Goal: Task Accomplishment & Management: Use online tool/utility

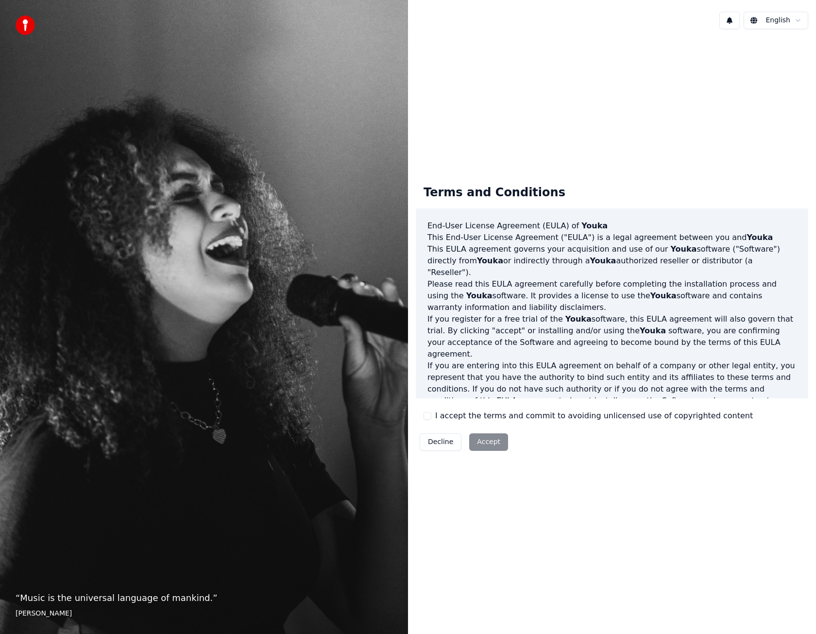
click at [426, 415] on button "I accept the terms and commit to avoiding unlicensed use of copyrighted content" at bounding box center [427, 416] width 8 height 8
click at [478, 440] on button "Accept" at bounding box center [488, 441] width 39 height 17
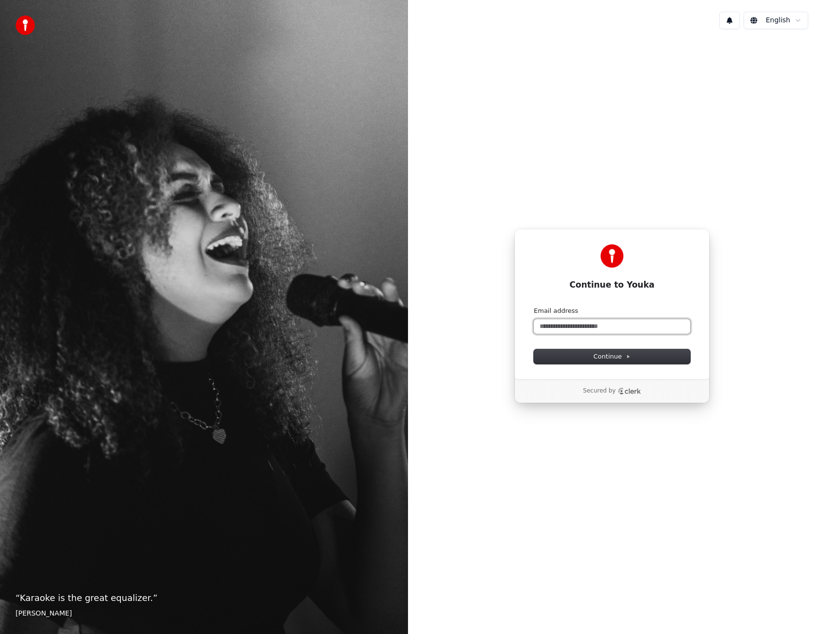
click at [596, 329] on input "Email address" at bounding box center [612, 326] width 156 height 15
click at [534, 306] on button "submit" at bounding box center [534, 306] width 0 height 0
type input "**********"
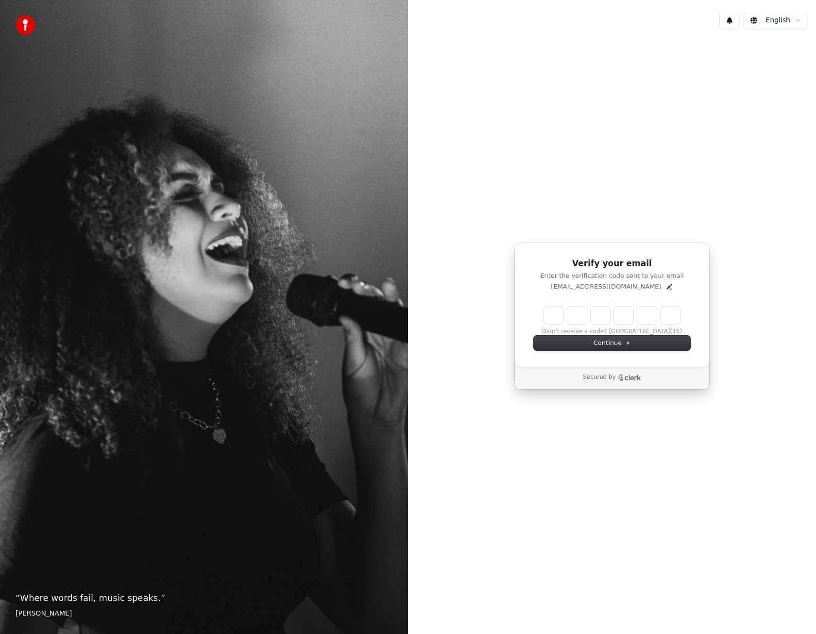
click at [8, 250] on div "“ Where words fail, music speaks. ” [PERSON_NAME]" at bounding box center [204, 317] width 408 height 634
click at [548, 314] on input "Enter verification code" at bounding box center [621, 314] width 155 height 17
type input "******"
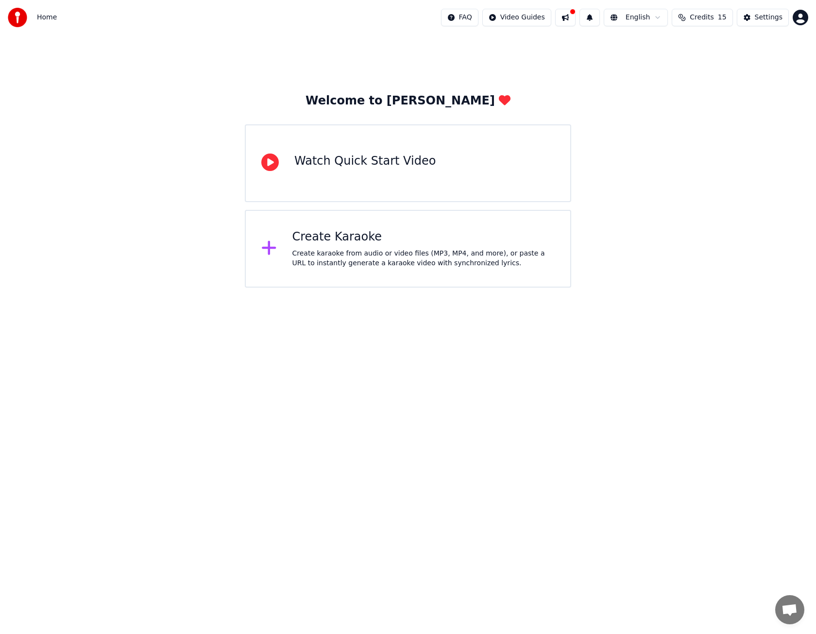
click at [346, 249] on div "Create karaoke from audio or video files (MP3, MP4, and more), or paste a URL t…" at bounding box center [423, 258] width 263 height 19
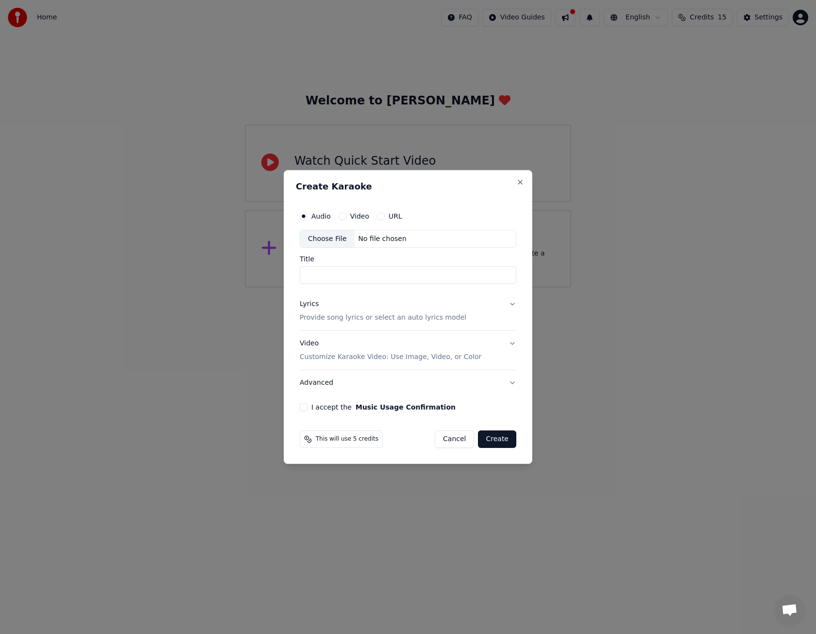
click at [376, 239] on div "No file chosen" at bounding box center [383, 239] width 56 height 10
type input "**********"
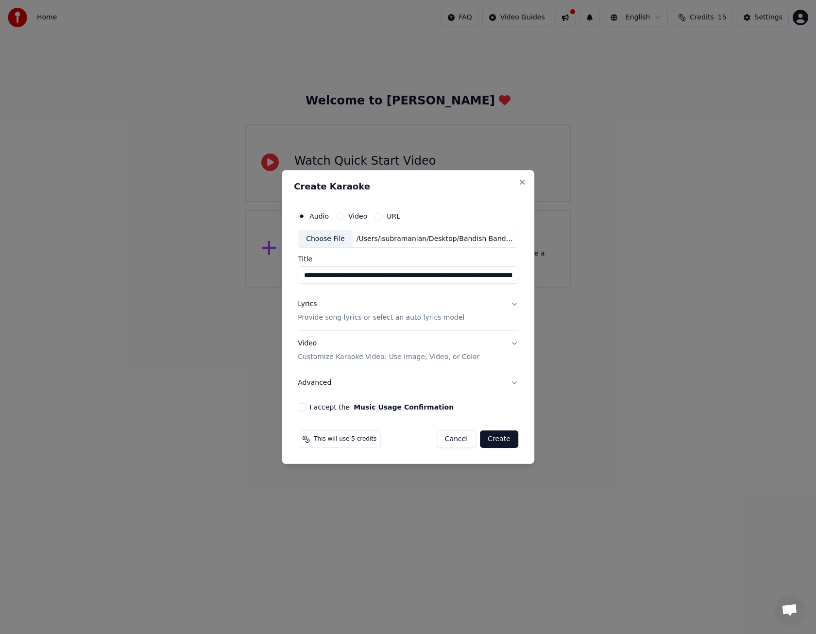
click at [301, 408] on button "I accept the Music Usage Confirmation" at bounding box center [302, 407] width 8 height 8
click at [505, 438] on button "Create" at bounding box center [499, 438] width 38 height 17
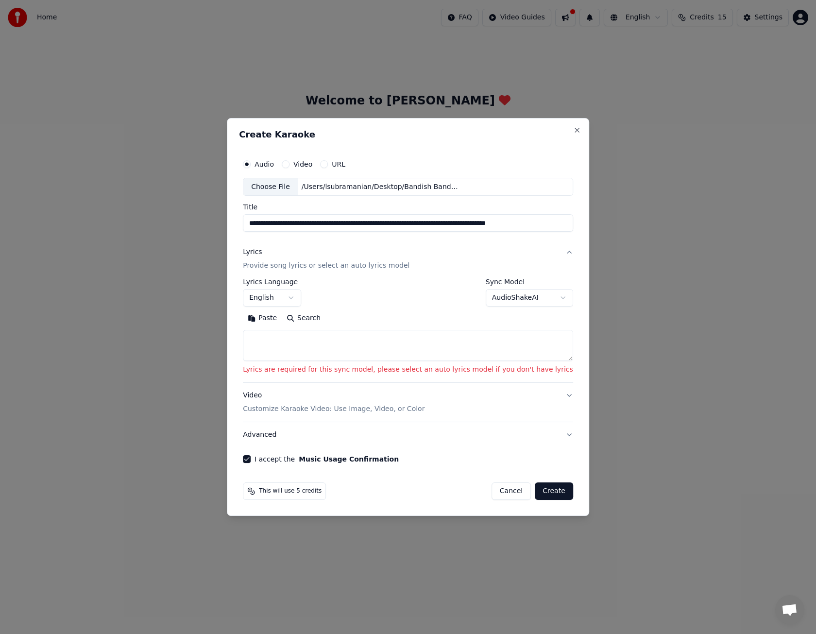
click at [521, 287] on body "**********" at bounding box center [408, 143] width 816 height 287
click at [300, 296] on button "English" at bounding box center [272, 297] width 58 height 17
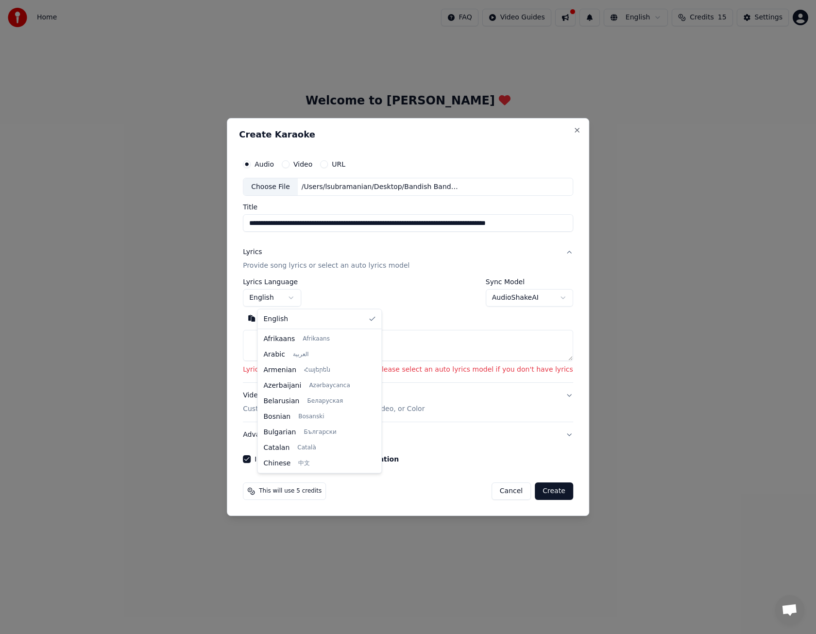
click at [300, 287] on body "**********" at bounding box center [408, 143] width 816 height 287
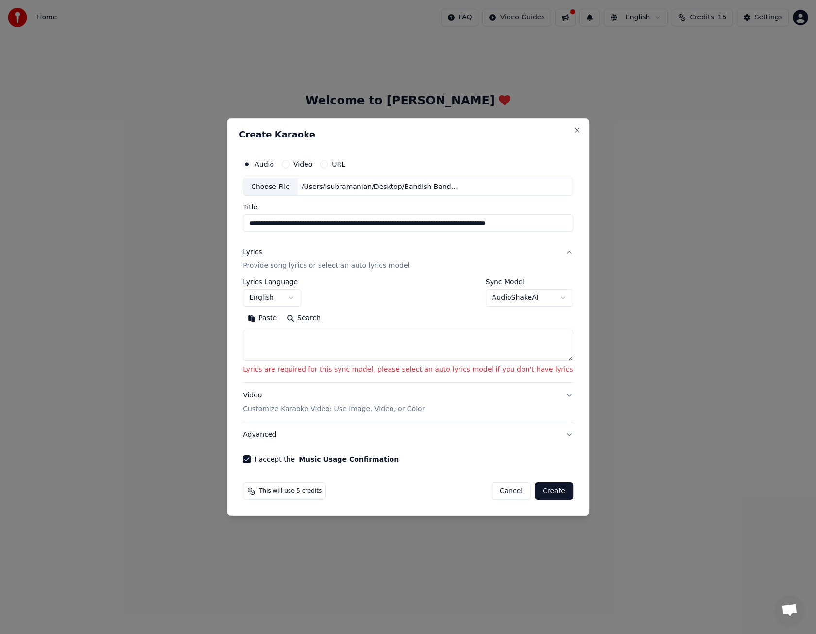
click at [450, 306] on div "**********" at bounding box center [408, 293] width 330 height 28
click at [490, 287] on body "**********" at bounding box center [408, 143] width 816 height 287
select select "****"
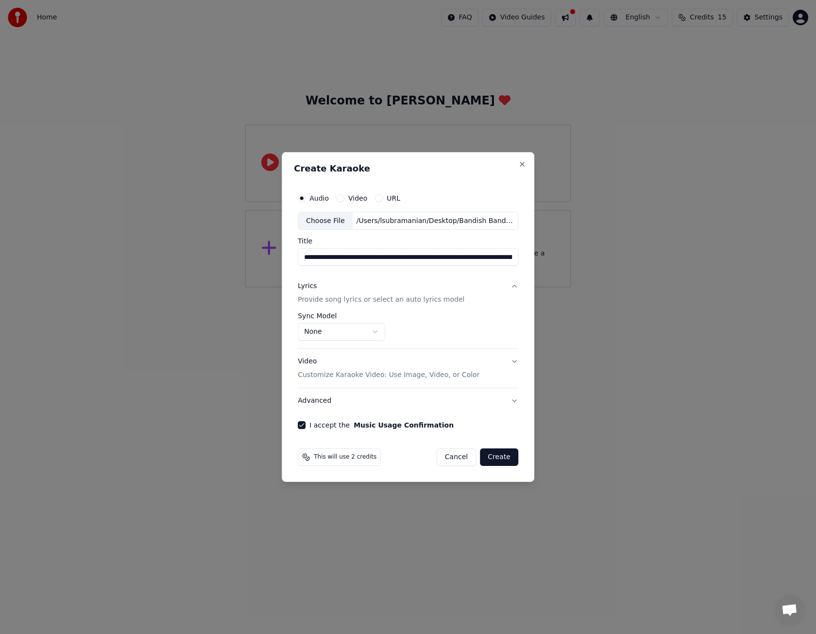
click at [501, 458] on button "Create" at bounding box center [499, 456] width 38 height 17
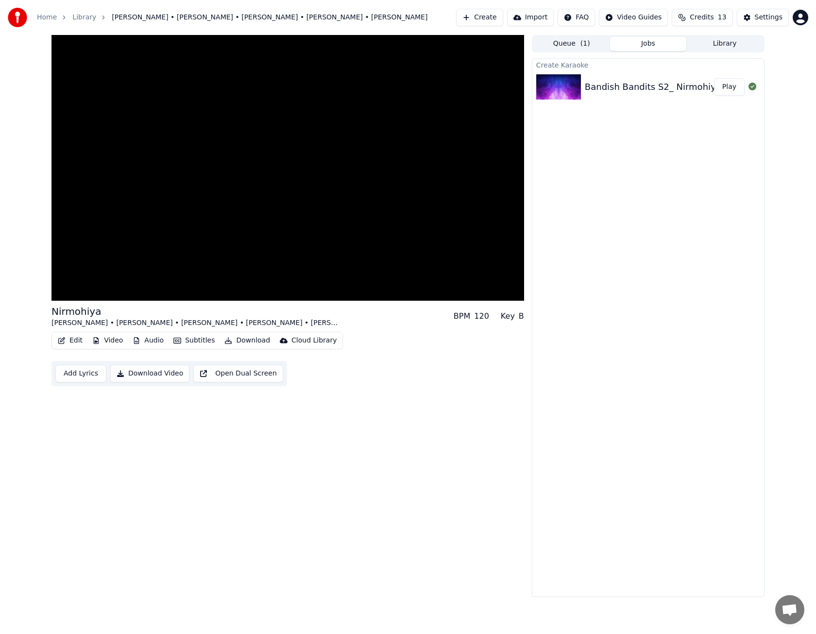
click at [726, 88] on button "Play" at bounding box center [729, 86] width 31 height 17
click at [228, 290] on icon at bounding box center [229, 291] width 10 height 8
click at [228, 290] on icon at bounding box center [228, 291] width 5 height 8
click at [228, 291] on icon at bounding box center [229, 291] width 10 height 8
click at [228, 291] on icon at bounding box center [228, 291] width 5 height 8
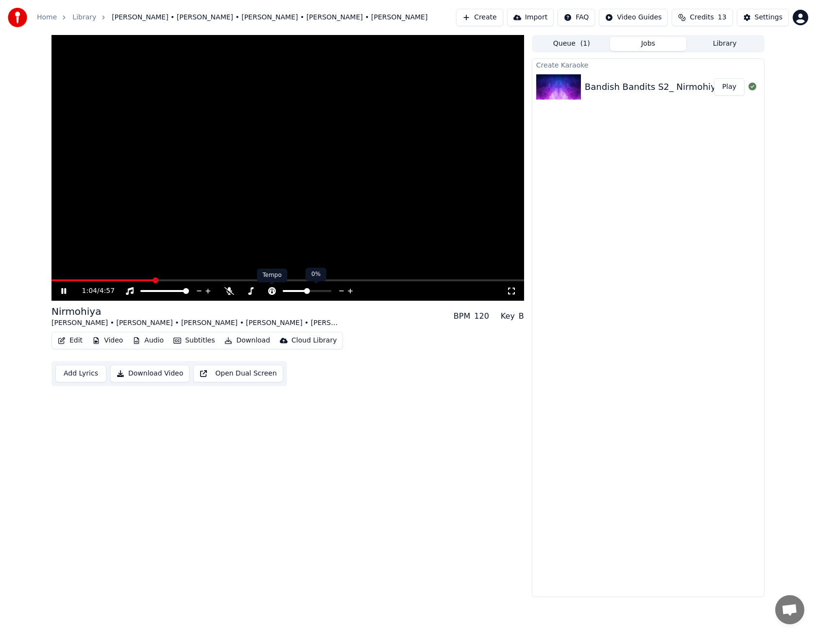
click at [269, 290] on icon at bounding box center [272, 291] width 8 height 8
click at [249, 291] on icon at bounding box center [251, 291] width 10 height 8
click at [319, 289] on div at bounding box center [294, 291] width 78 height 10
click at [288, 290] on span at bounding box center [285, 291] width 49 height 2
click at [286, 292] on span at bounding box center [286, 291] width 6 height 6
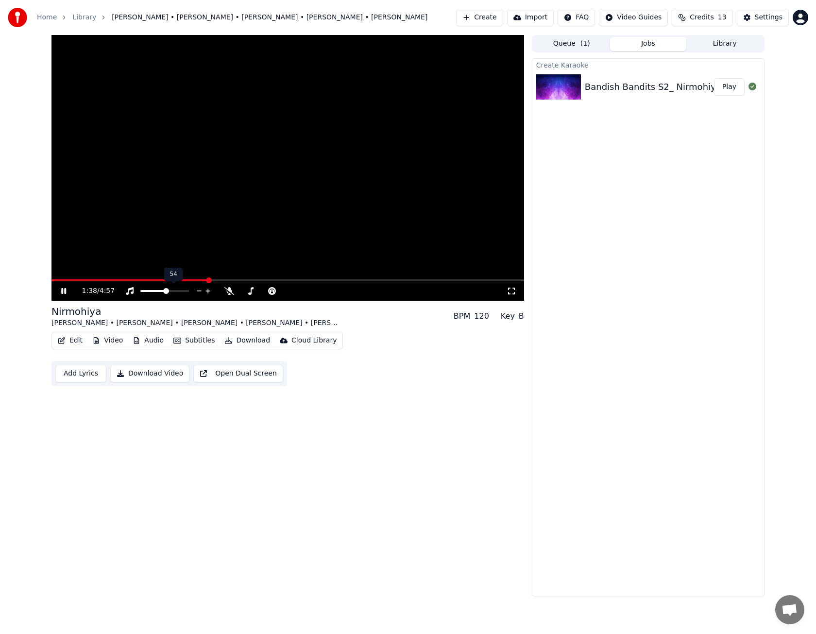
click at [166, 293] on span at bounding box center [166, 291] width 6 height 6
click at [57, 280] on span at bounding box center [54, 280] width 6 height 2
click at [51, 283] on span at bounding box center [54, 280] width 6 height 6
click at [232, 289] on icon at bounding box center [229, 291] width 10 height 8
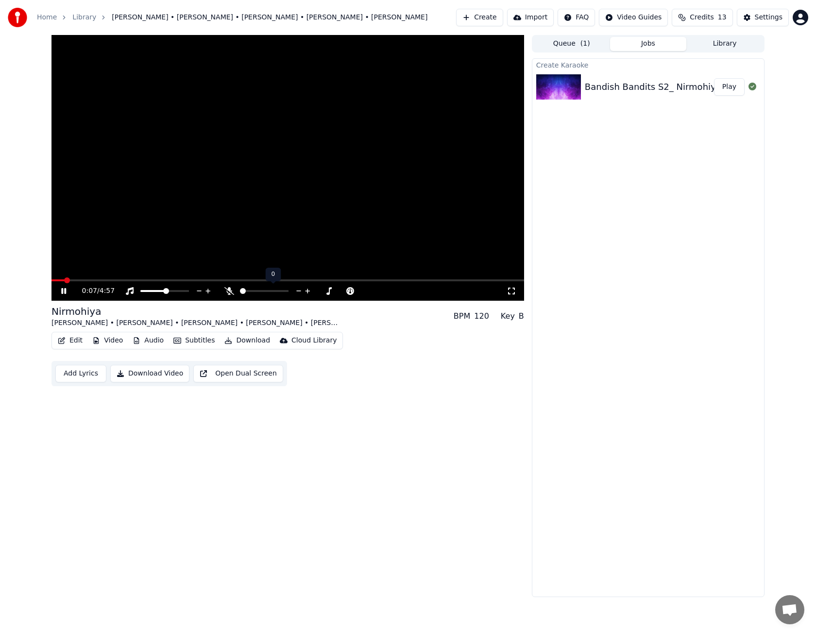
click at [236, 294] on div at bounding box center [273, 291] width 78 height 10
click at [244, 291] on span at bounding box center [247, 291] width 6 height 6
click at [240, 294] on span at bounding box center [243, 291] width 6 height 6
click at [285, 293] on span at bounding box center [286, 291] width 6 height 6
click at [293, 309] on div "Nirmohiya [PERSON_NAME] • [PERSON_NAME] • [PERSON_NAME] • [PERSON_NAME] • [PERS…" at bounding box center [287, 315] width 473 height 23
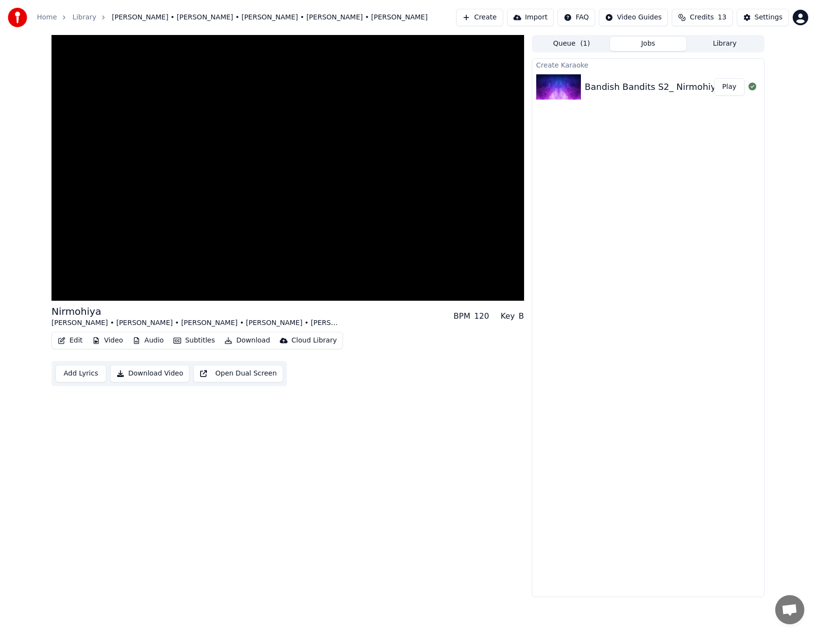
click at [141, 368] on button "Download Video" at bounding box center [149, 373] width 79 height 17
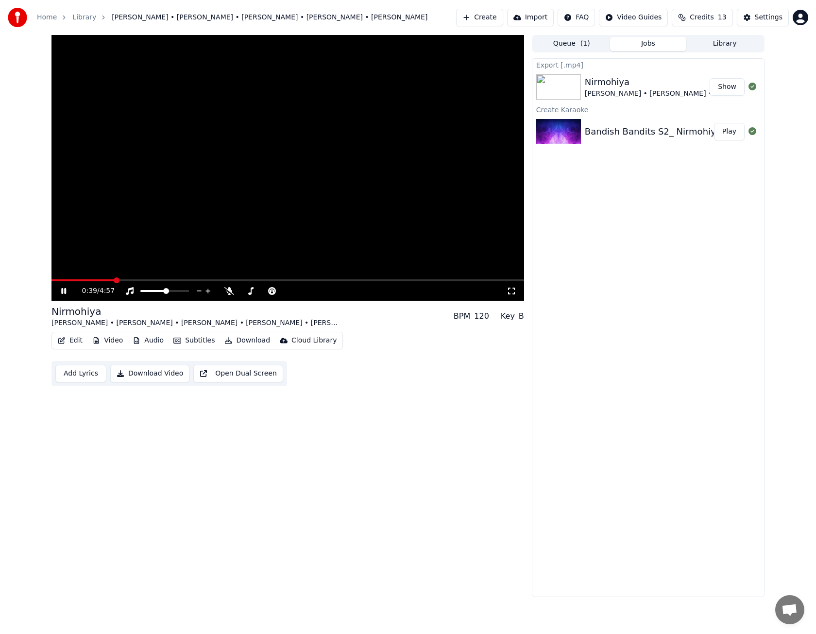
click at [723, 84] on button "Show" at bounding box center [727, 86] width 35 height 17
click at [63, 291] on icon at bounding box center [63, 291] width 5 height 6
